Goal: Information Seeking & Learning: Learn about a topic

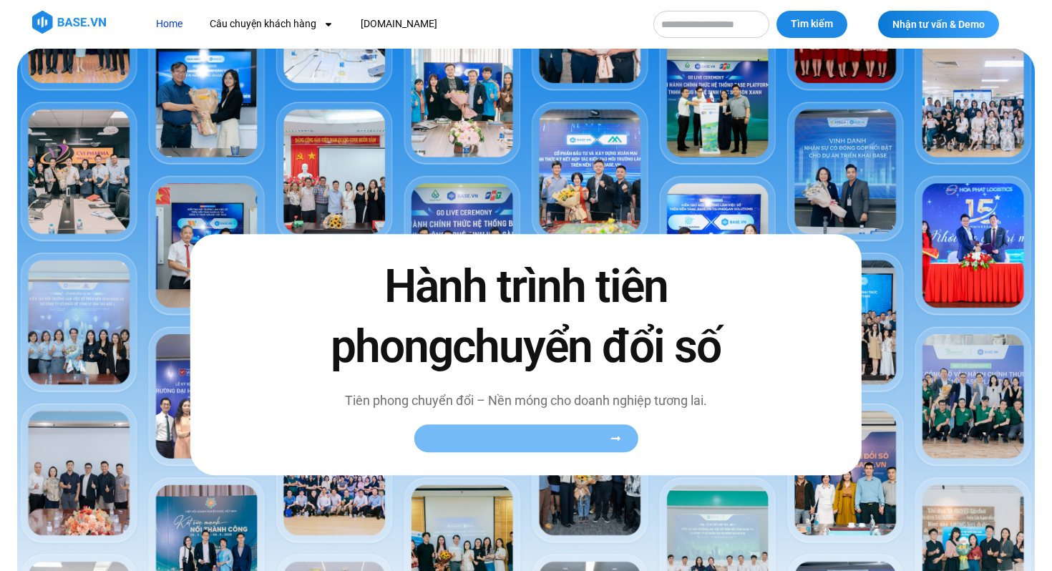
click at [493, 426] on link "Xem toàn bộ câu chuyện khách hàng" at bounding box center [526, 439] width 224 height 28
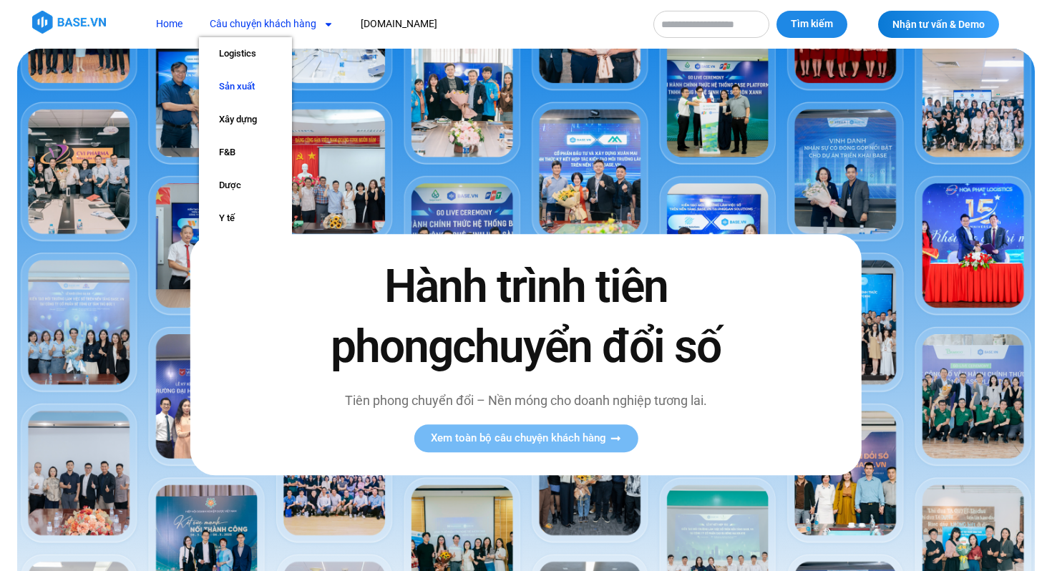
click at [258, 79] on link "Sản xuất" at bounding box center [245, 86] width 93 height 33
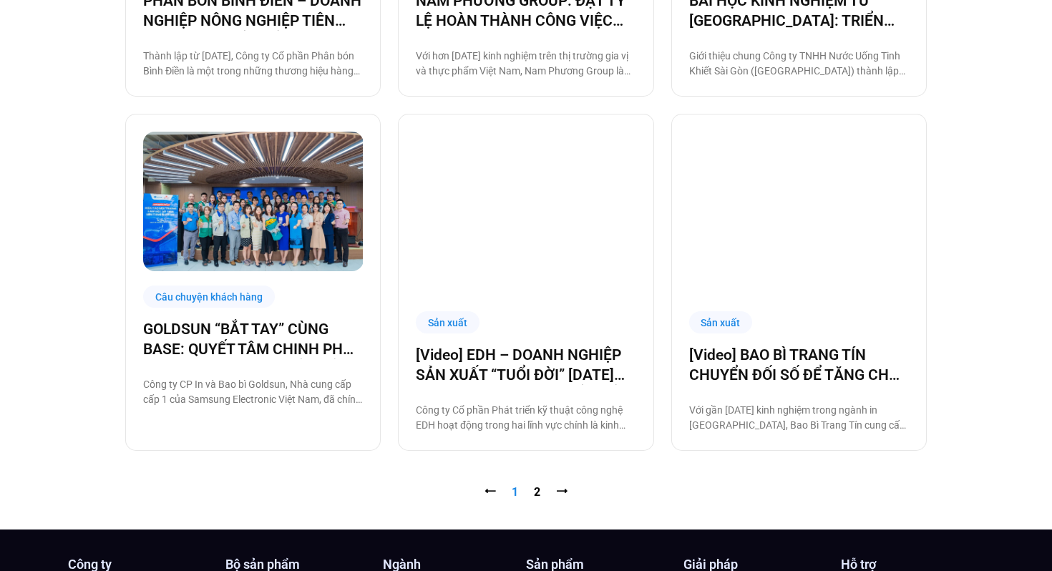
scroll to position [1346, 0]
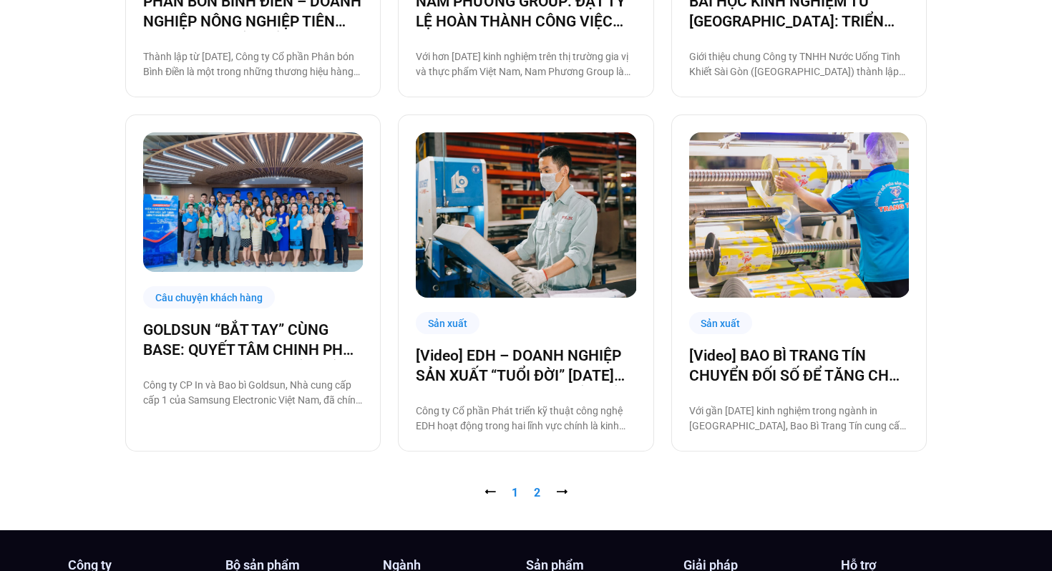
click at [538, 495] on link "Trang 2" at bounding box center [537, 493] width 6 height 14
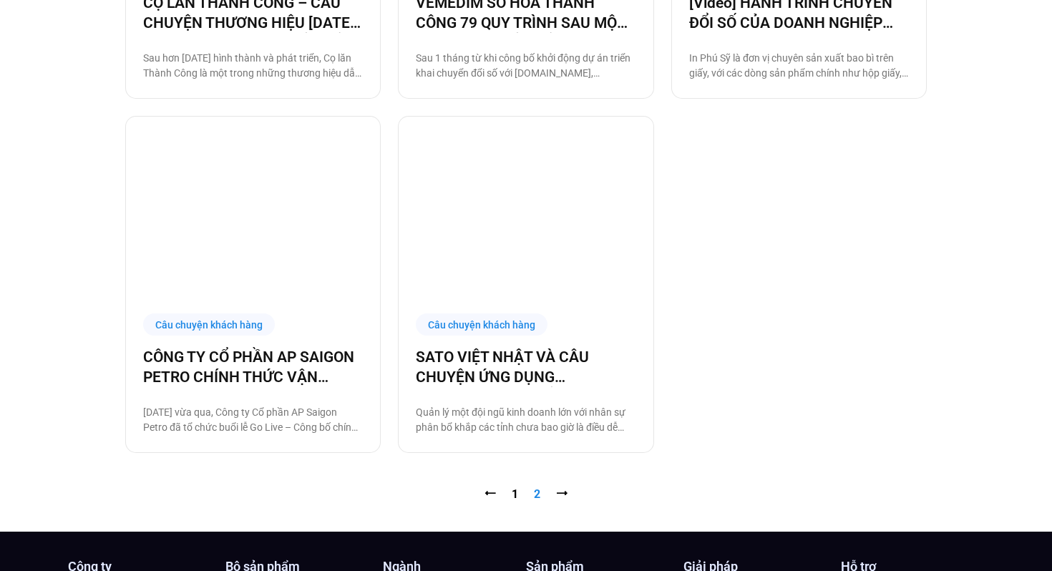
scroll to position [984, 0]
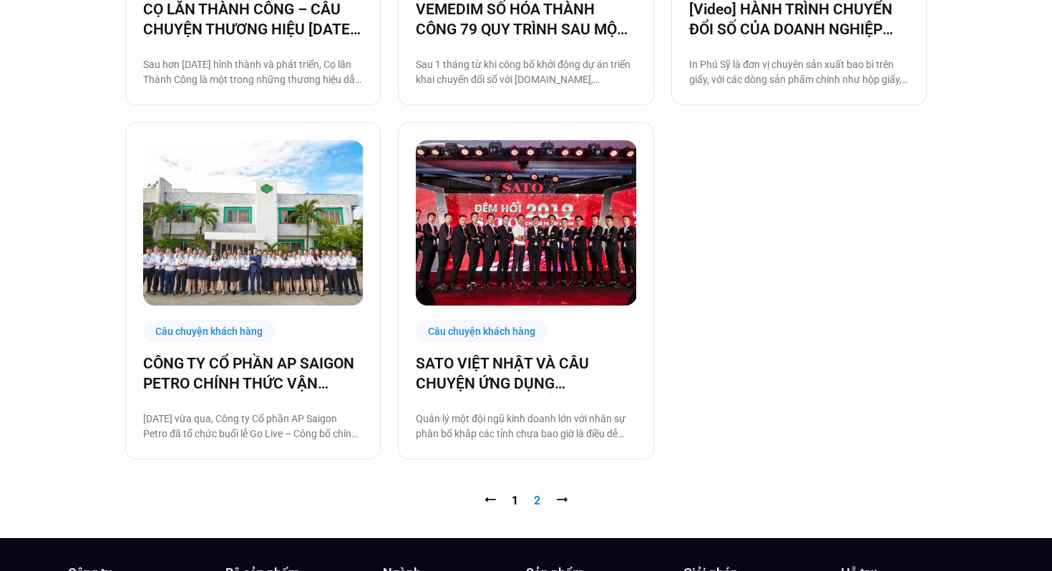
click at [511, 498] on nav "⭠ Trang 1 Trang 2 ⭢" at bounding box center [526, 501] width 802 height 17
click at [517, 502] on link "Trang 1" at bounding box center [515, 501] width 6 height 14
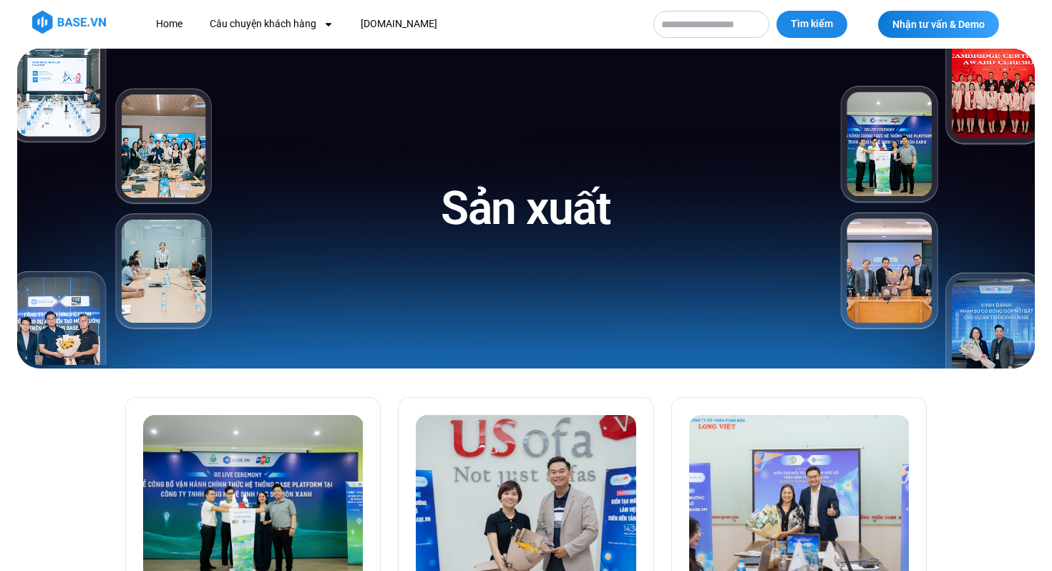
click at [684, 26] on input "Tìm kiếm" at bounding box center [712, 24] width 116 height 27
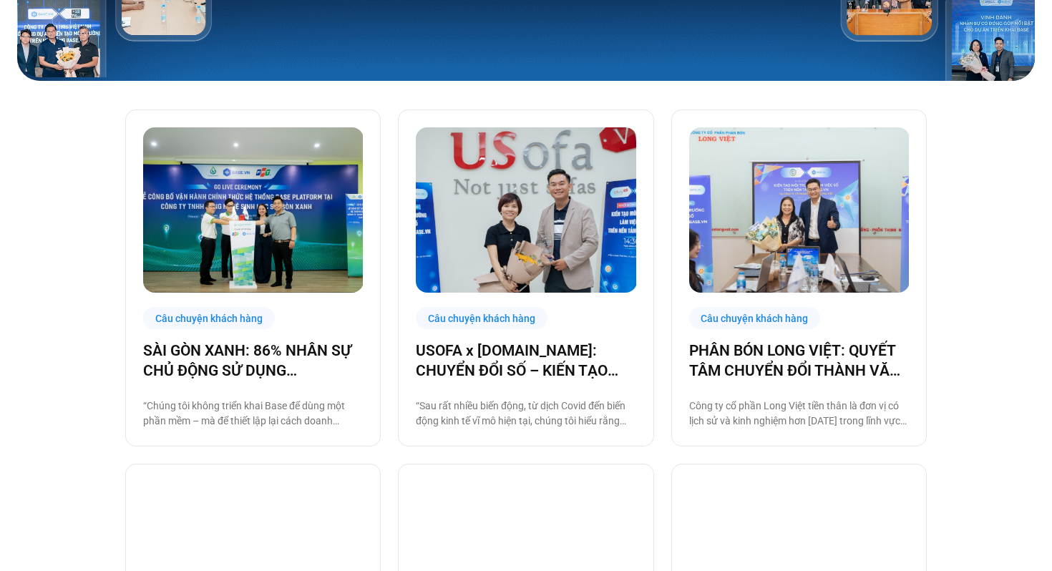
scroll to position [285, 0]
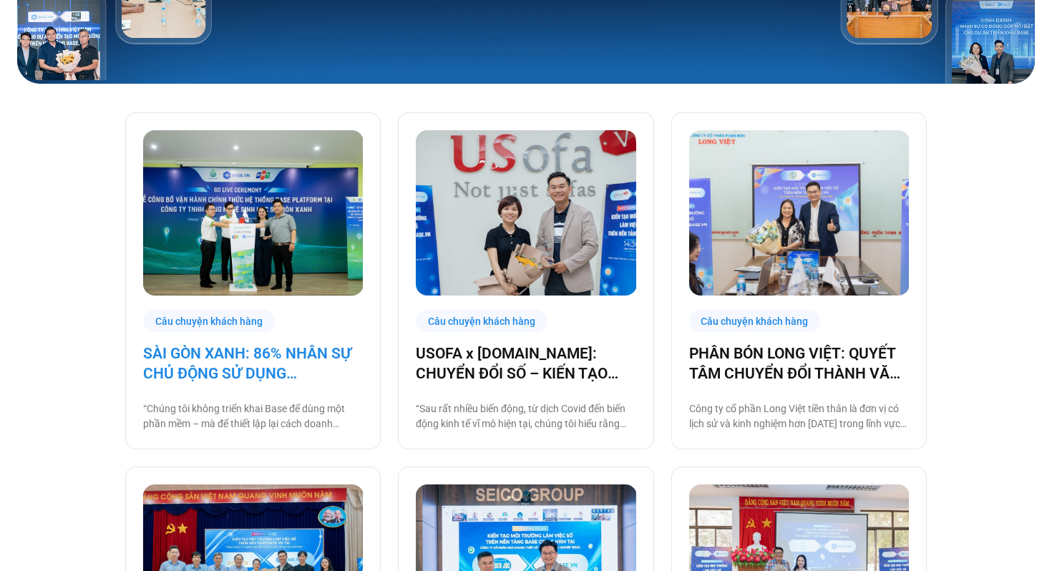
click at [306, 356] on link "SÀI GÒN XANH: 86% NHÂN SỰ CHỦ ĐỘNG SỬ DỤNG [DOMAIN_NAME], ĐẶT NỀN MÓNG CHO MỘT …" at bounding box center [253, 364] width 220 height 40
click at [204, 359] on link "SÀI GÒN XANH: 86% NHÂN SỰ CHỦ ĐỘNG SỬ DỤNG [DOMAIN_NAME], ĐẶT NỀN MÓNG CHO MỘT …" at bounding box center [253, 364] width 220 height 40
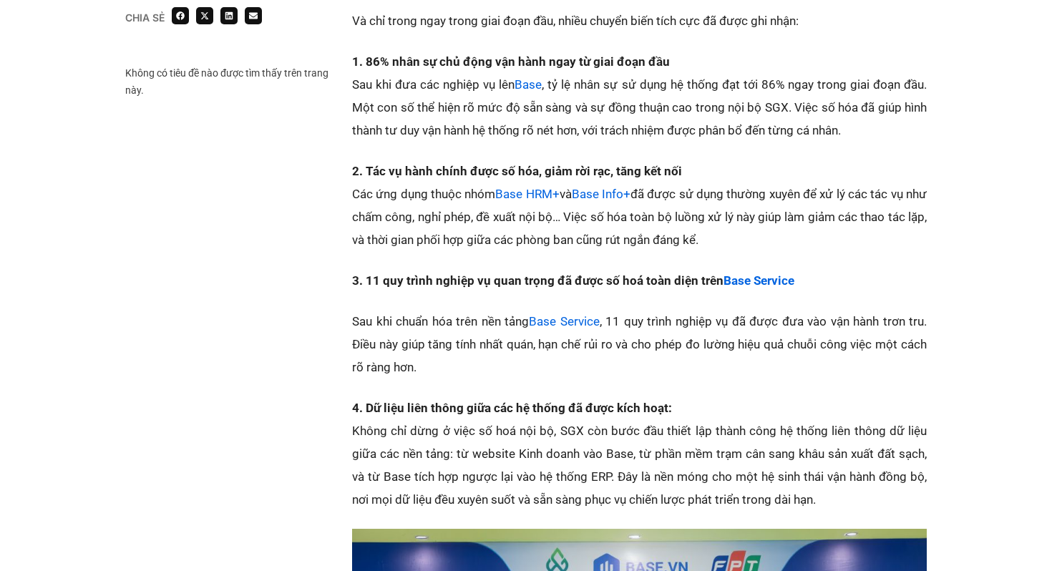
scroll to position [2093, 0]
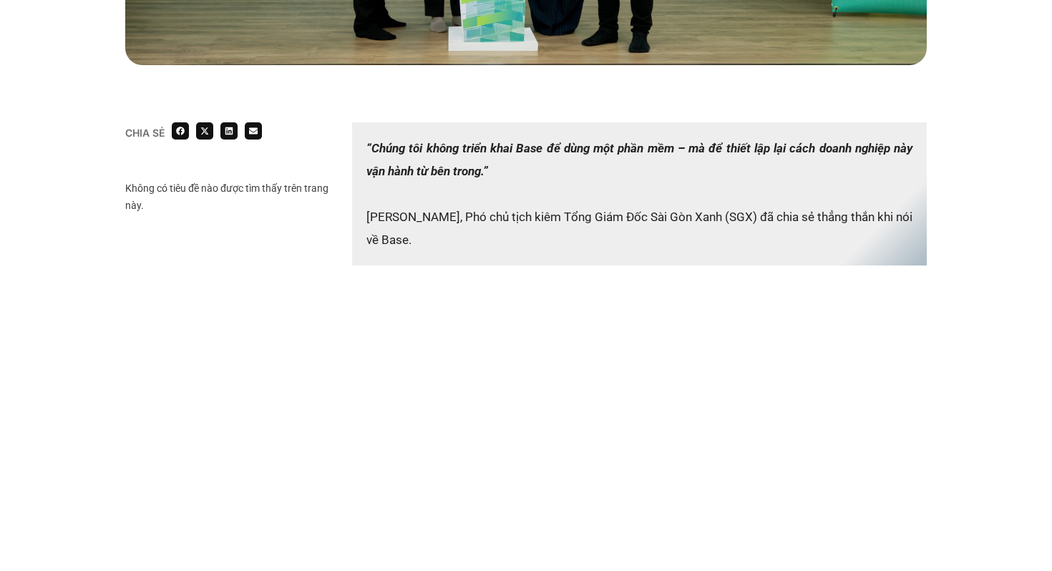
scroll to position [828, 0]
